Goal: Task Accomplishment & Management: Complete application form

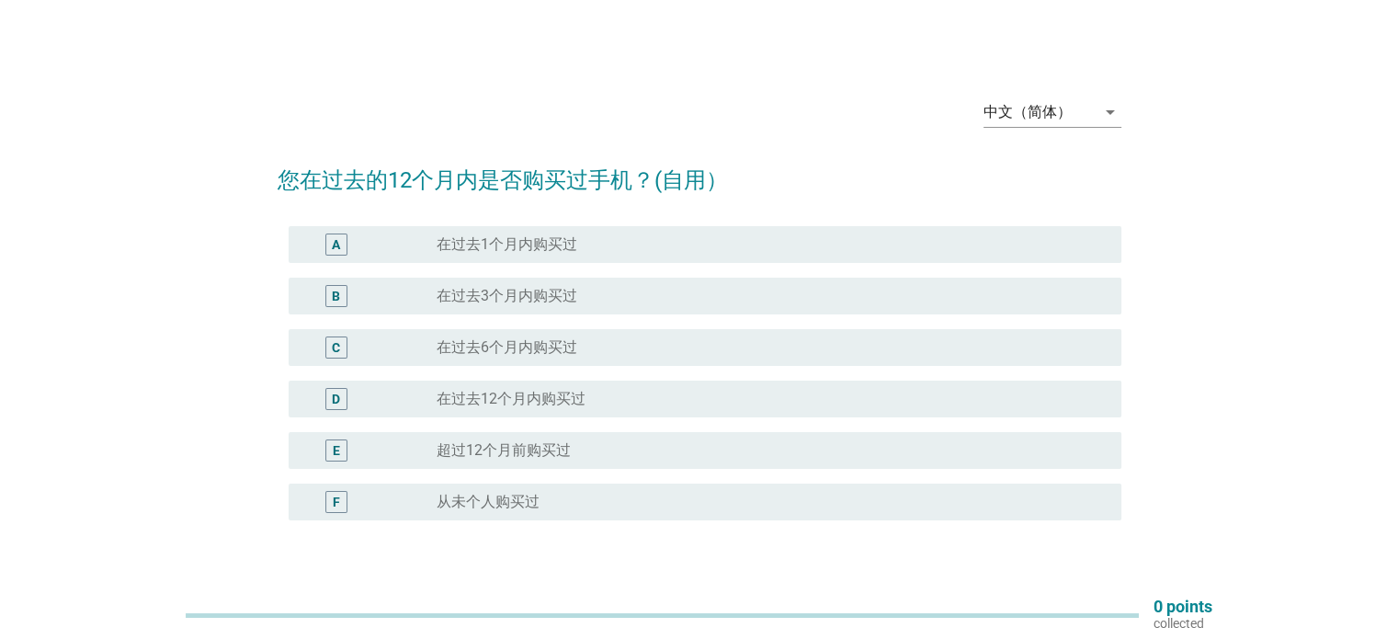
click at [566, 294] on label "在过去3个月内购买过" at bounding box center [507, 296] width 141 height 18
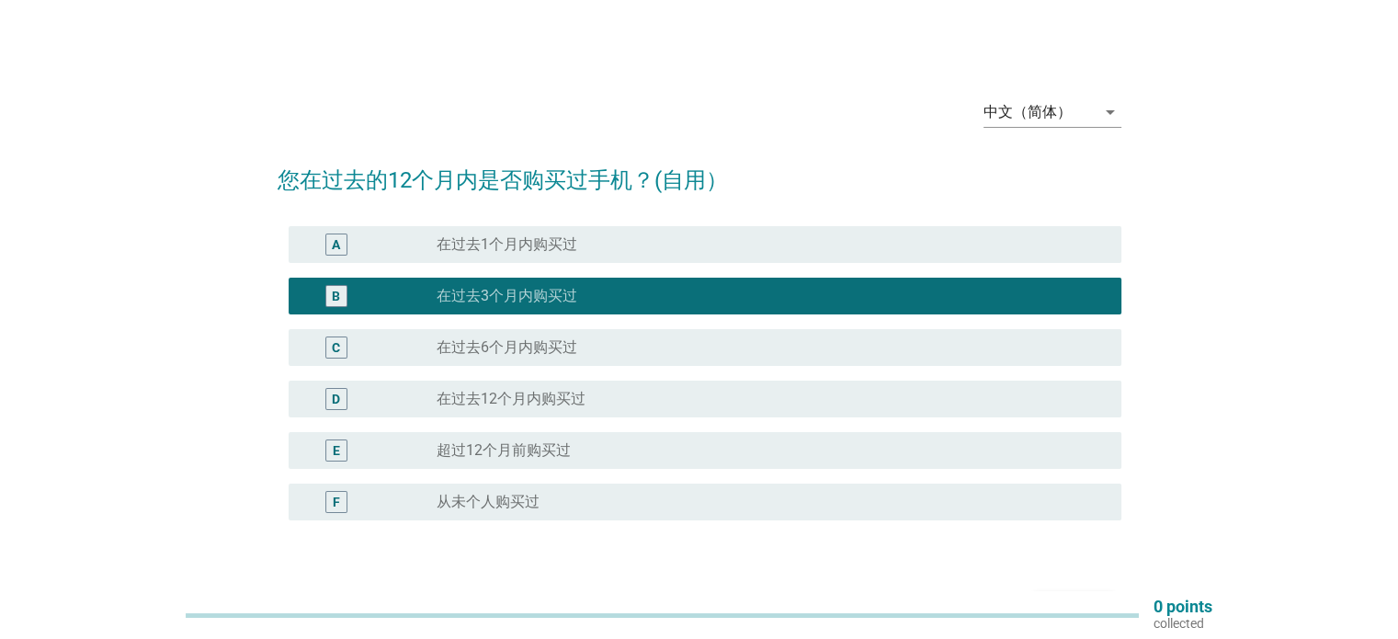
scroll to position [121, 0]
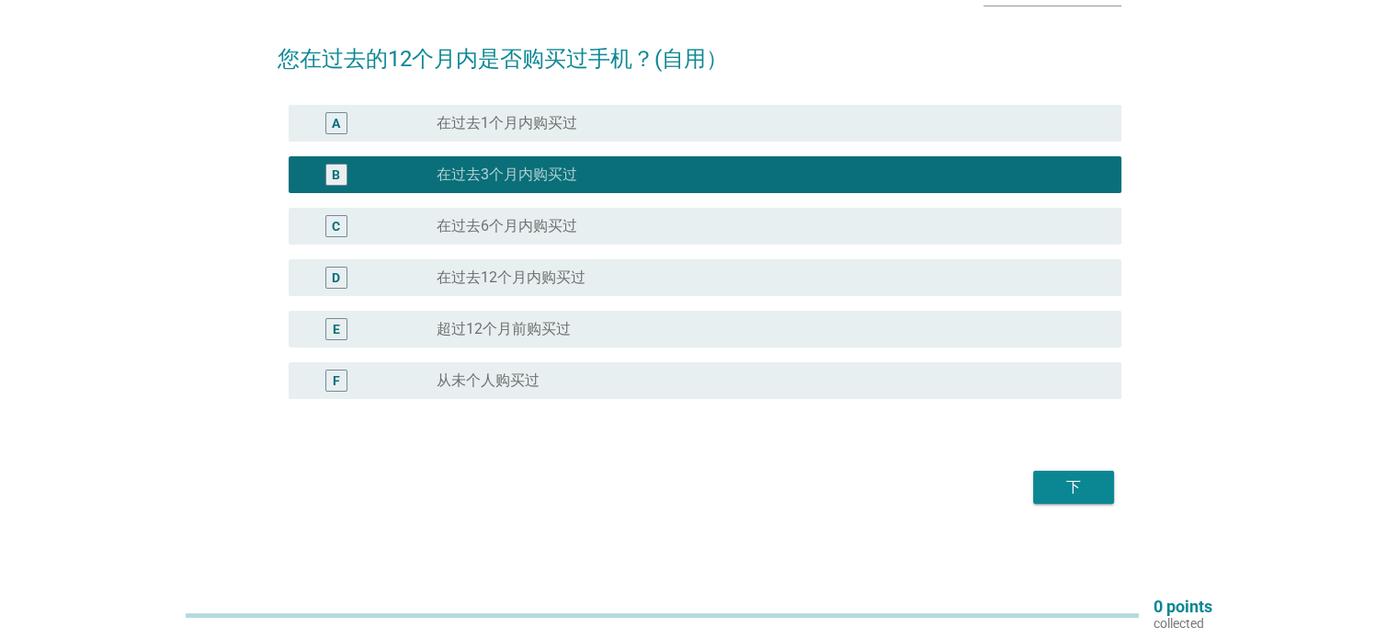
click at [1074, 478] on div "下" at bounding box center [1073, 487] width 51 height 22
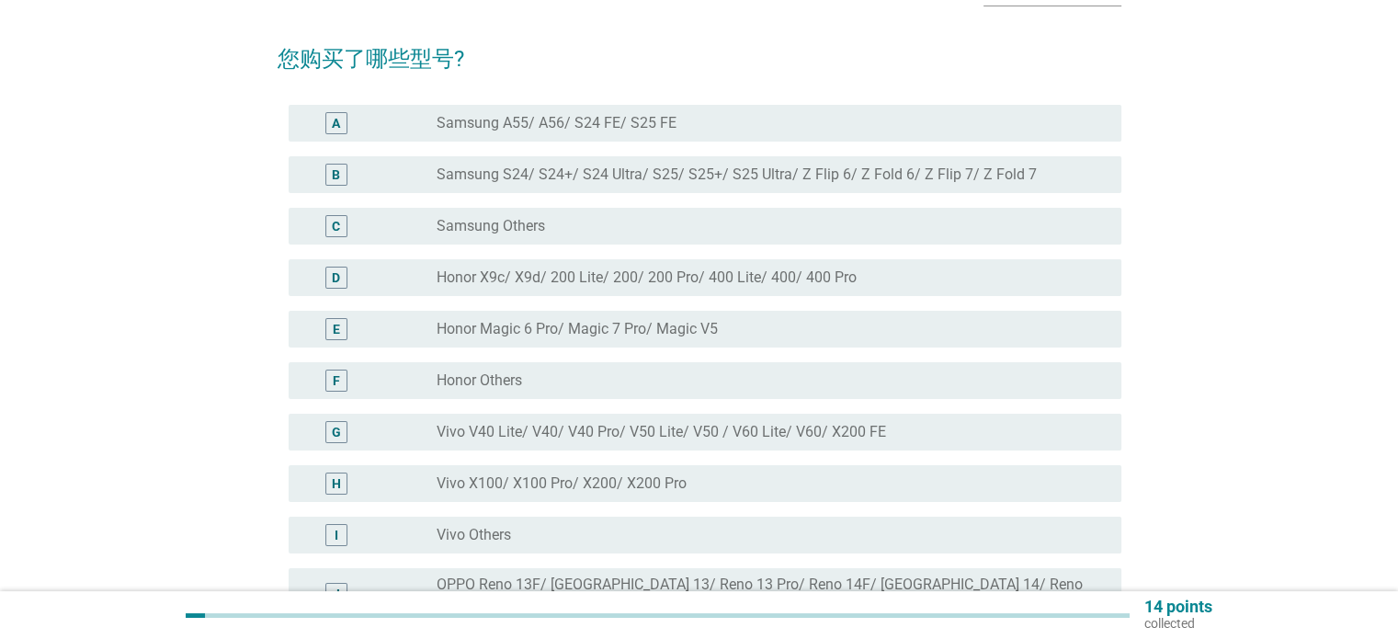
scroll to position [0, 0]
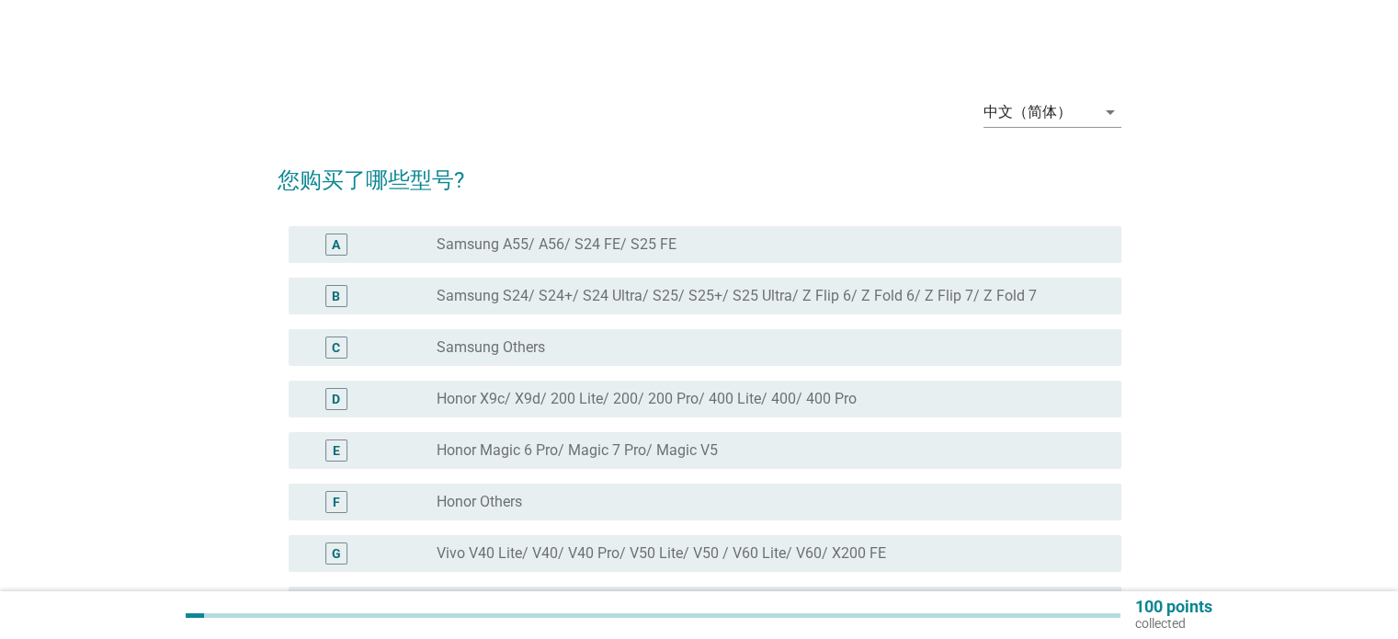
click at [517, 393] on label "Honor X9c/ X9d/ 200 Lite/ 200/ 200 Pro/ 400 Lite/ 400/ 400 Pro" at bounding box center [647, 399] width 420 height 18
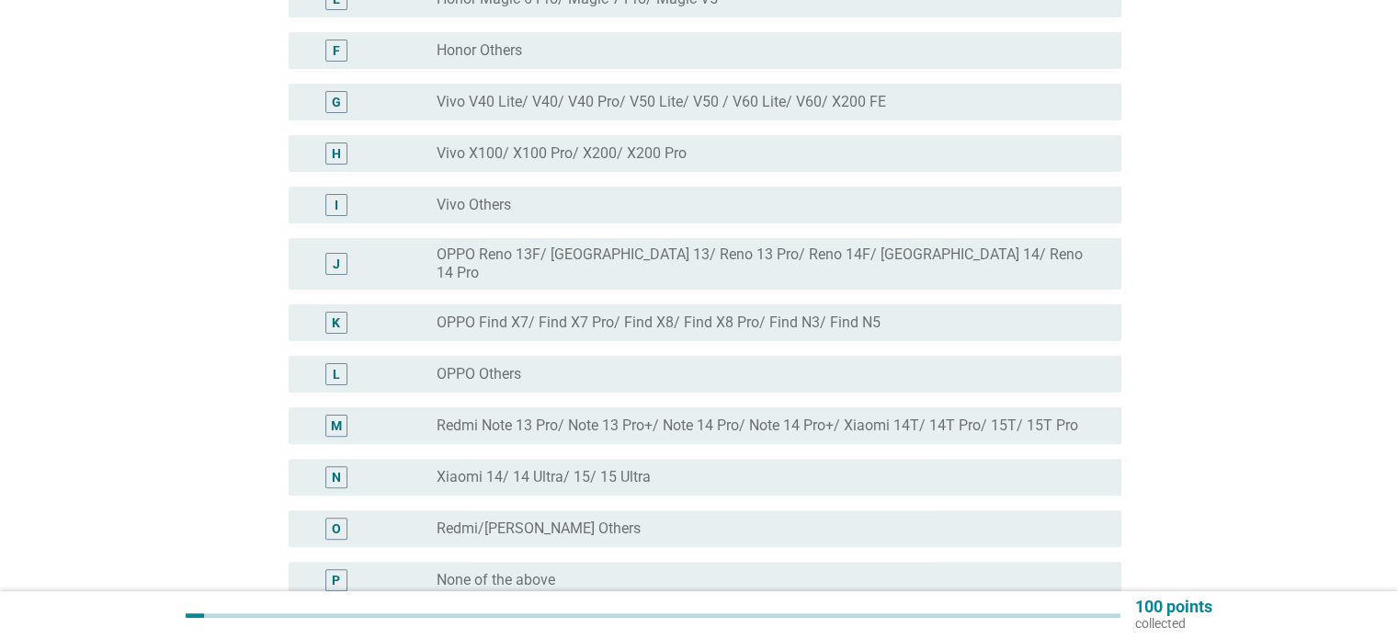
scroll to position [552, 0]
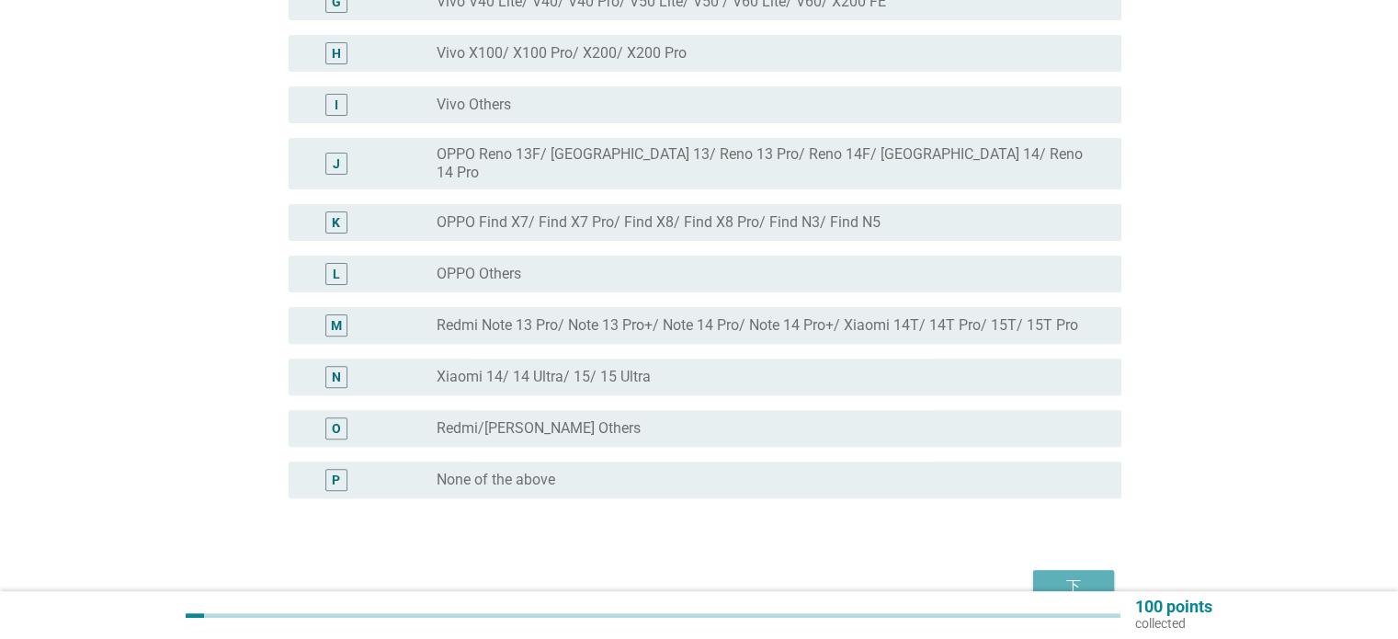
click at [1074, 576] on div "下" at bounding box center [1073, 587] width 51 height 22
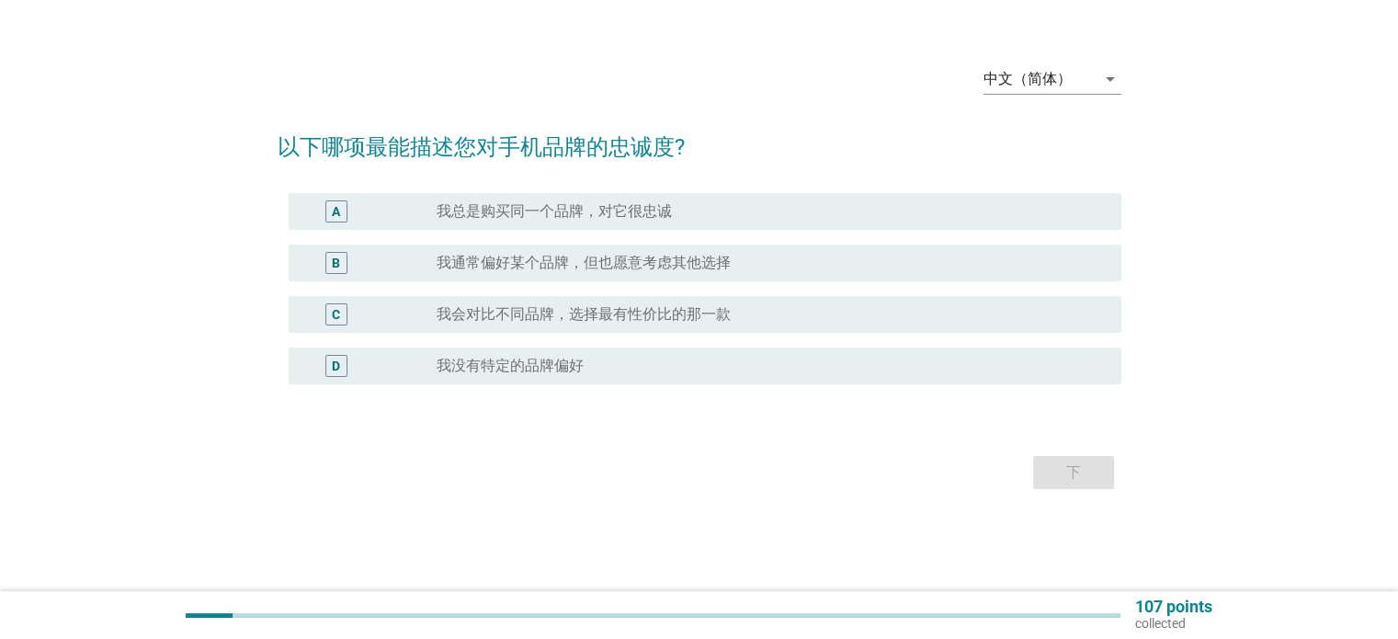
scroll to position [0, 0]
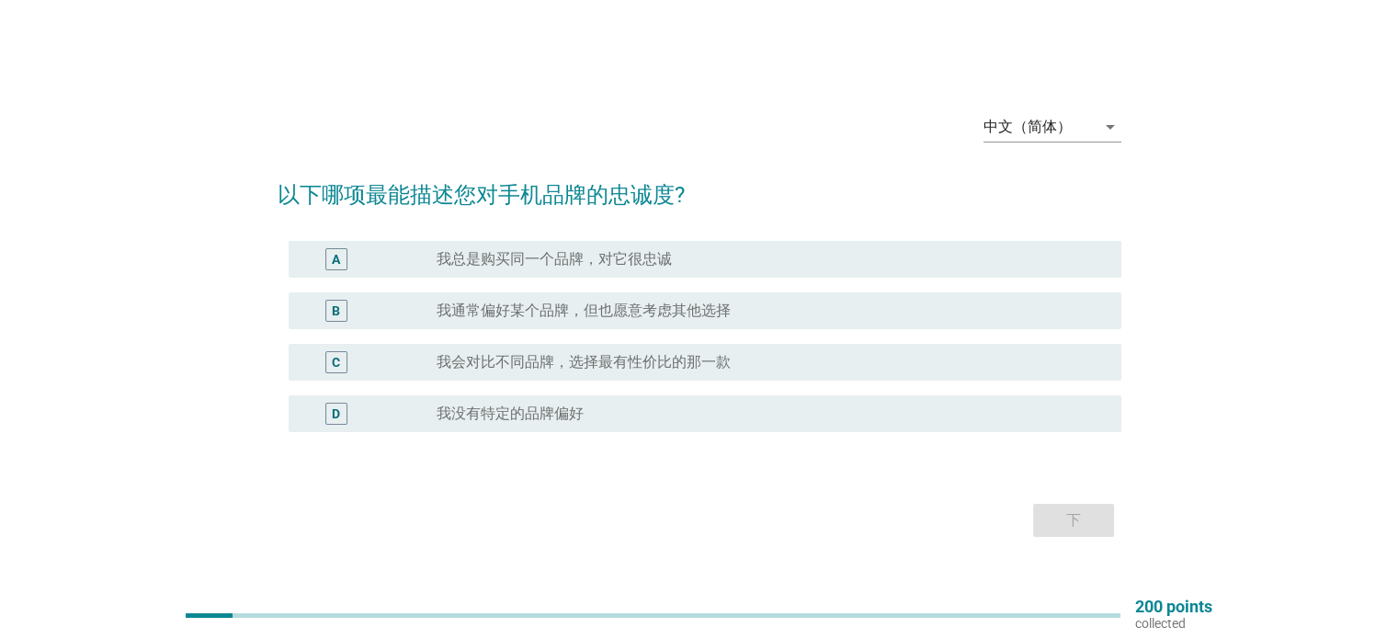
click at [612, 260] on label "我总是购买同一个品牌，对它很忠诚" at bounding box center [554, 259] width 235 height 18
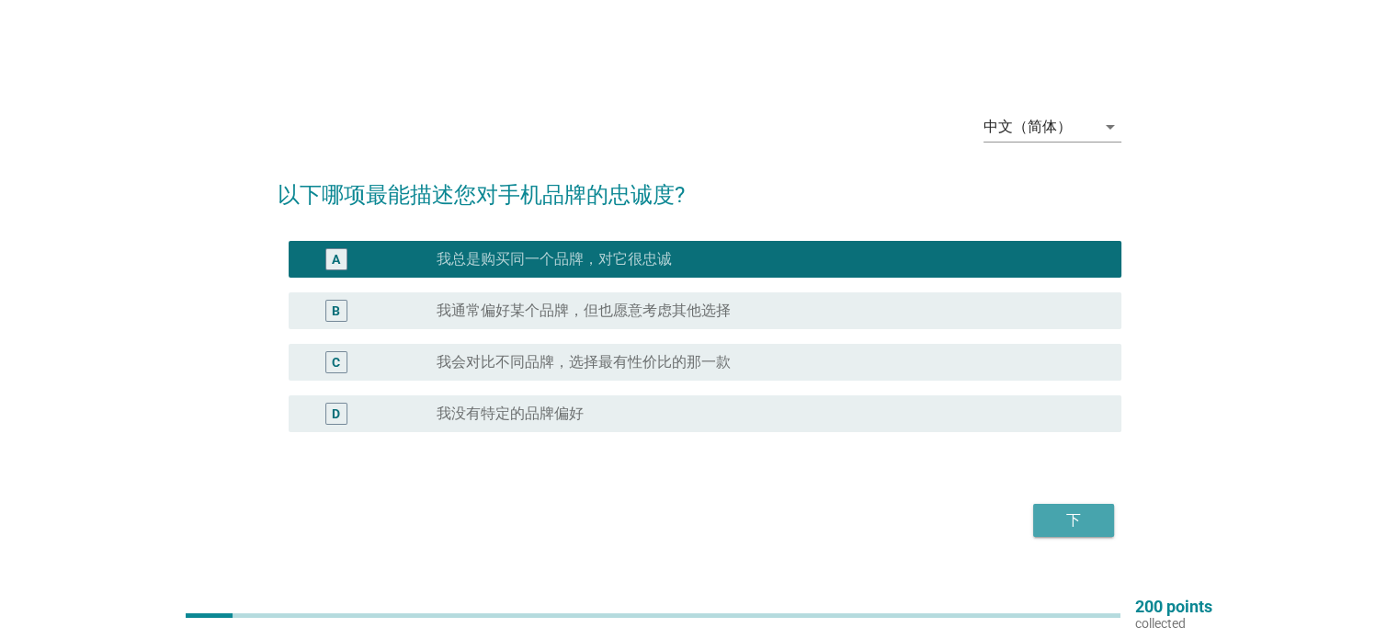
click at [1061, 521] on div "下" at bounding box center [1073, 520] width 51 height 22
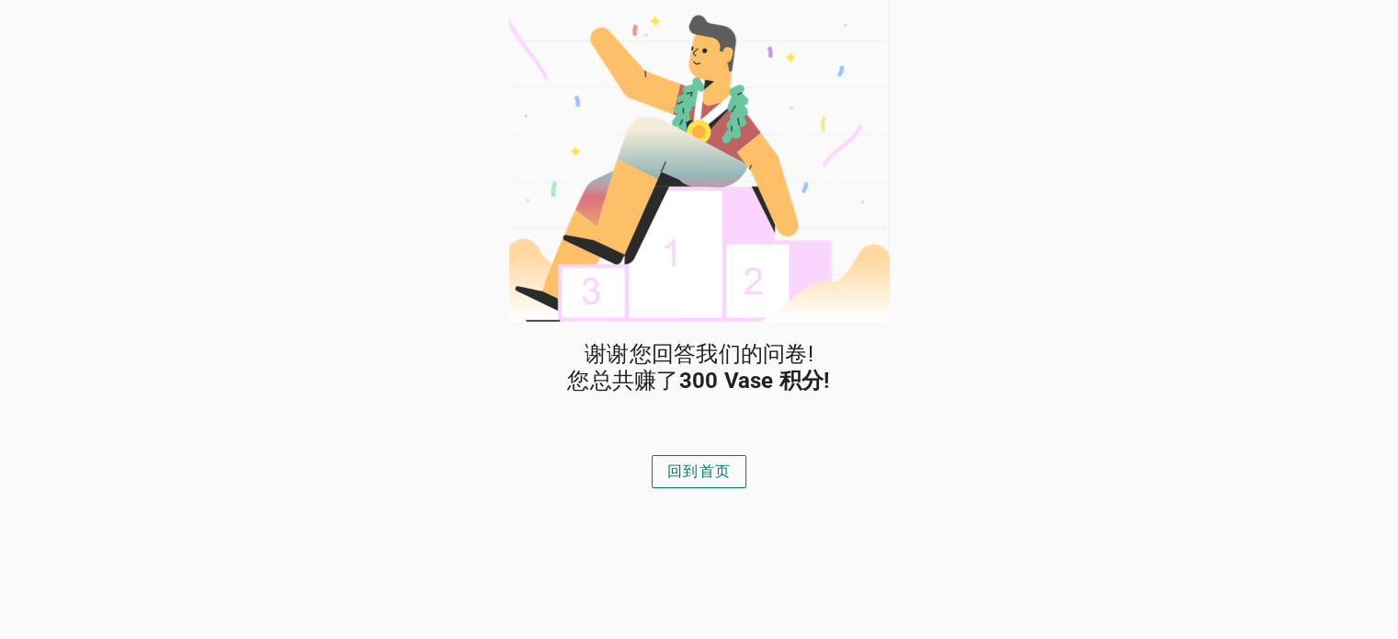
click at [697, 466] on div "回到首页" at bounding box center [698, 472] width 63 height 22
